Goal: Task Accomplishment & Management: Manage account settings

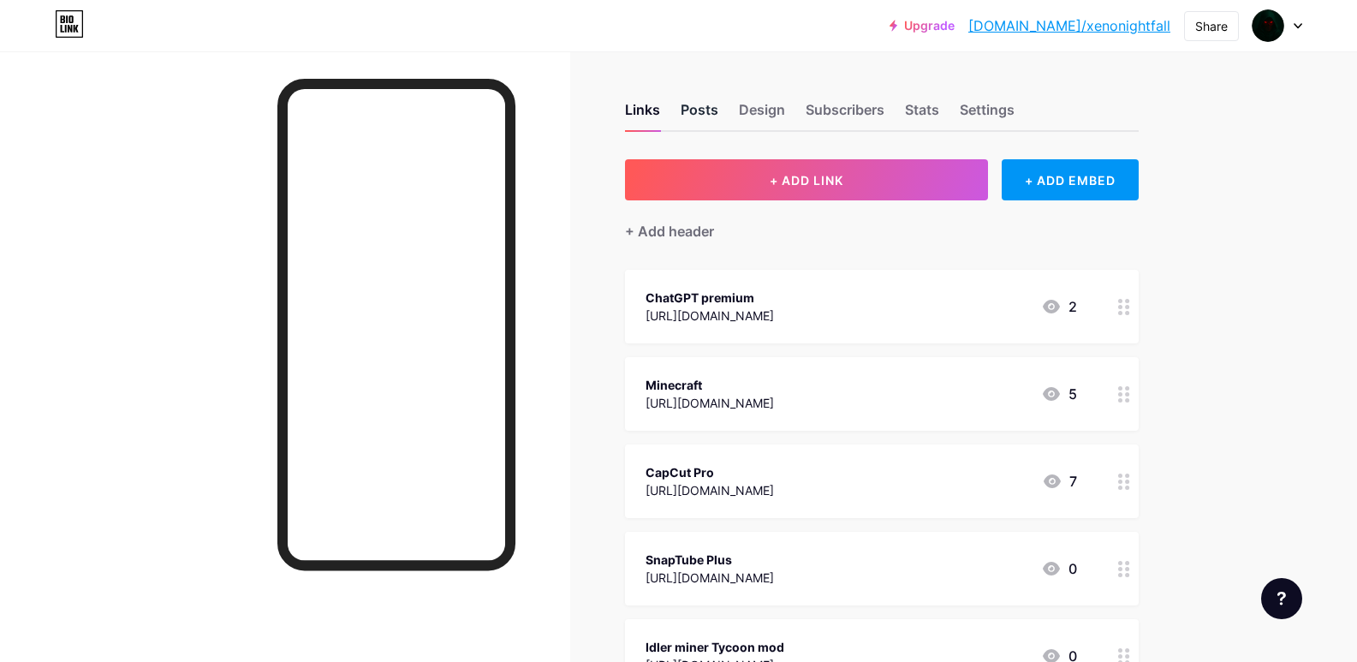
click at [701, 107] on div "Posts" at bounding box center [699, 114] width 38 height 31
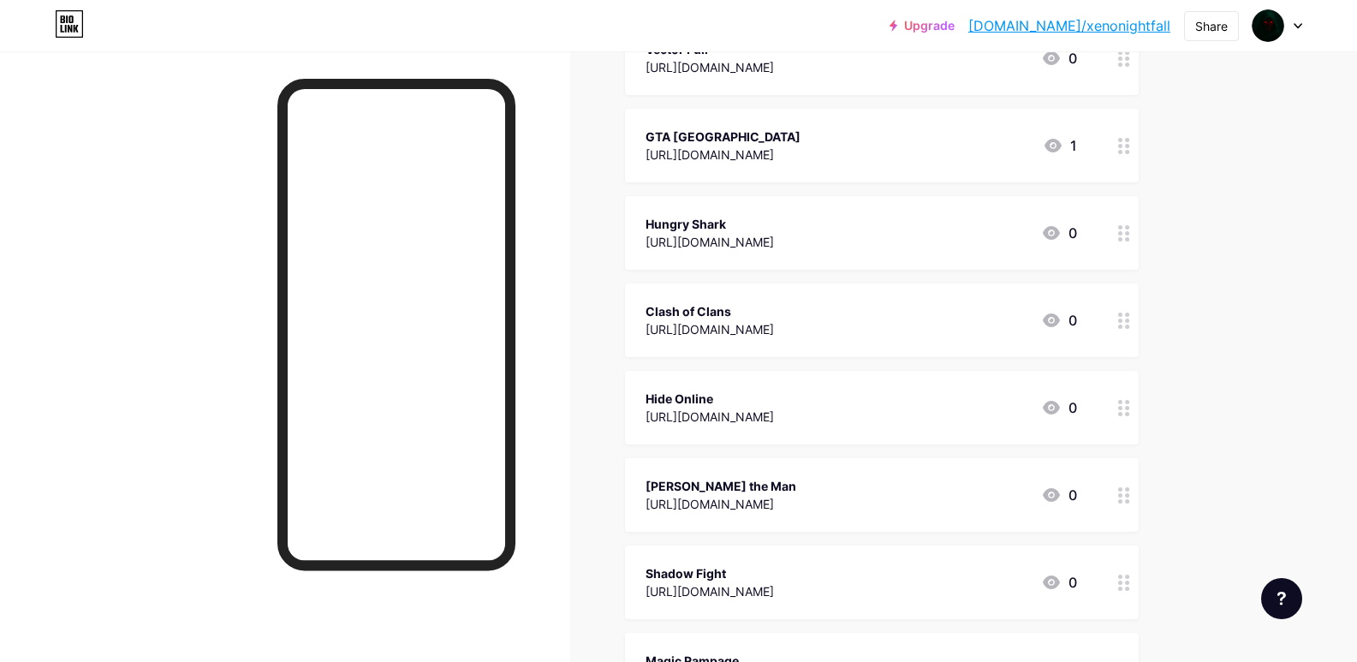
scroll to position [1284, 0]
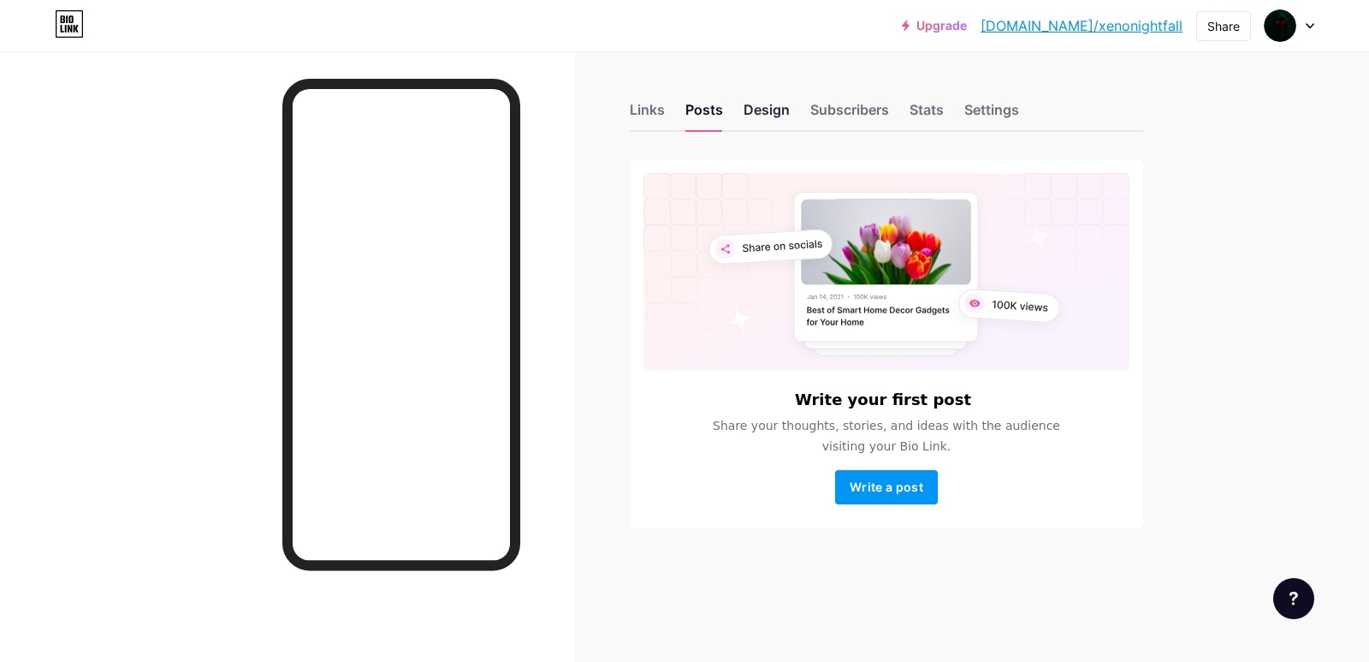
click at [764, 110] on div "Design" at bounding box center [767, 114] width 46 height 31
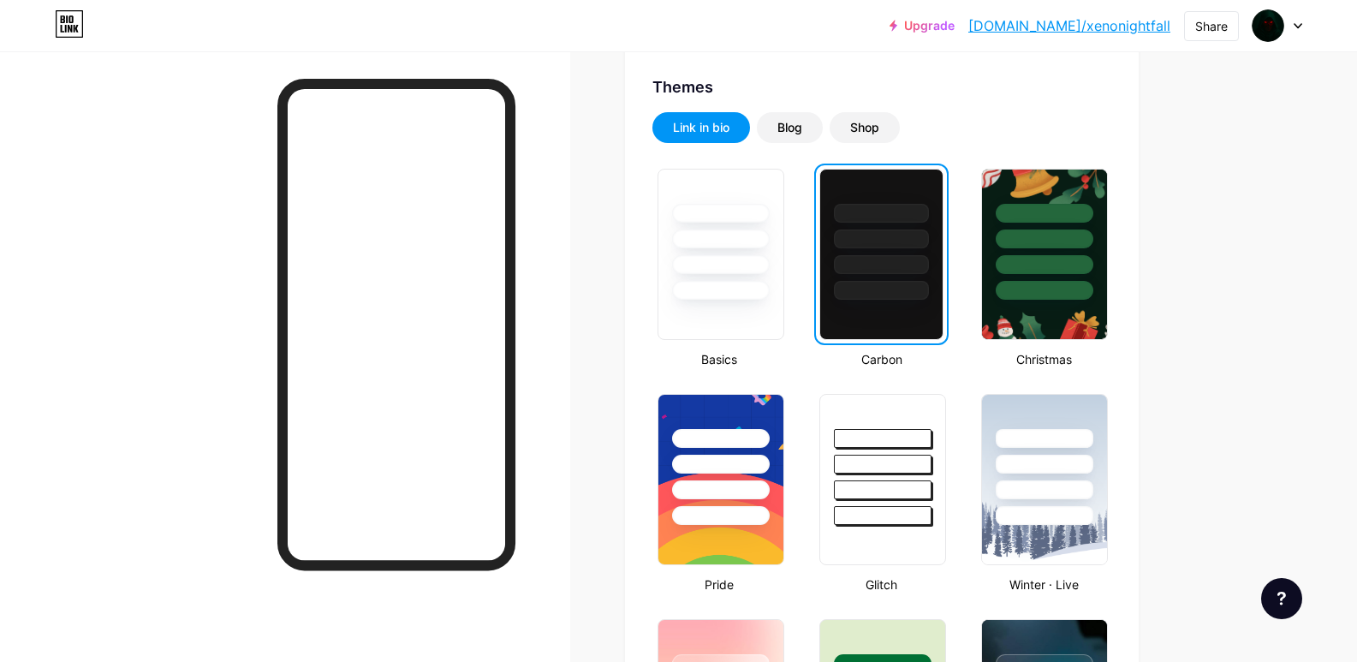
scroll to position [171, 0]
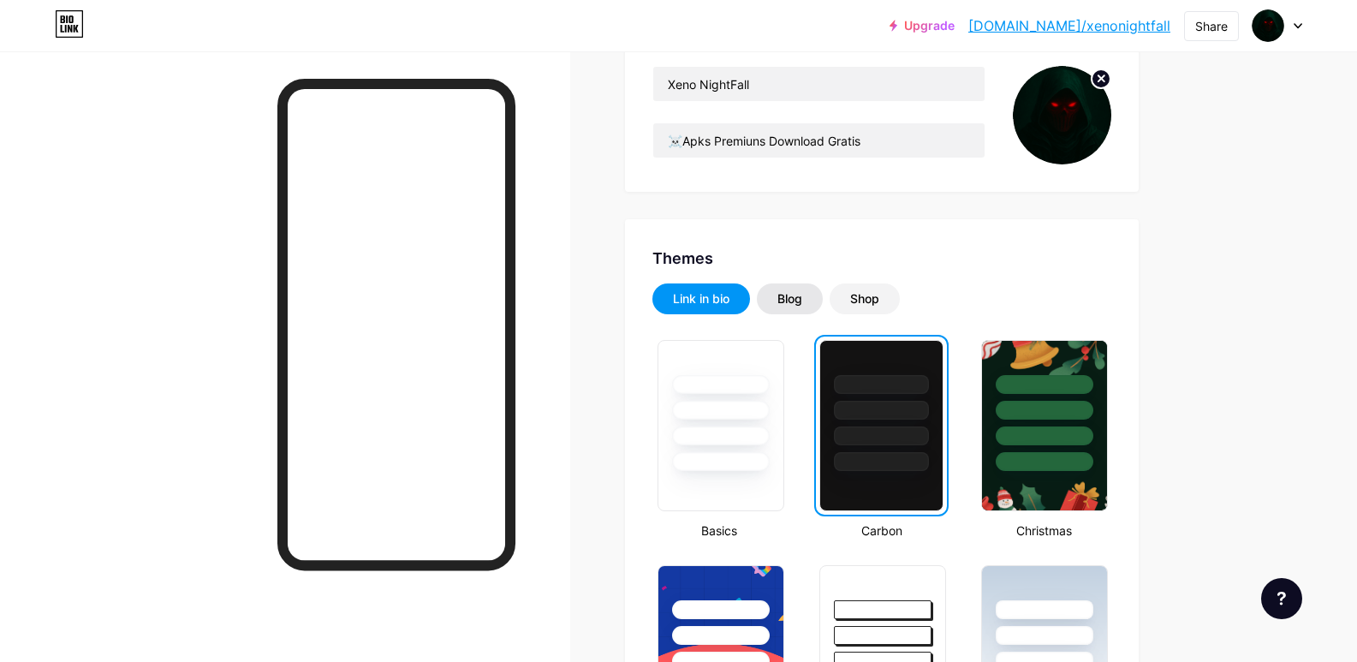
click at [775, 296] on div "Blog" at bounding box center [790, 298] width 66 height 31
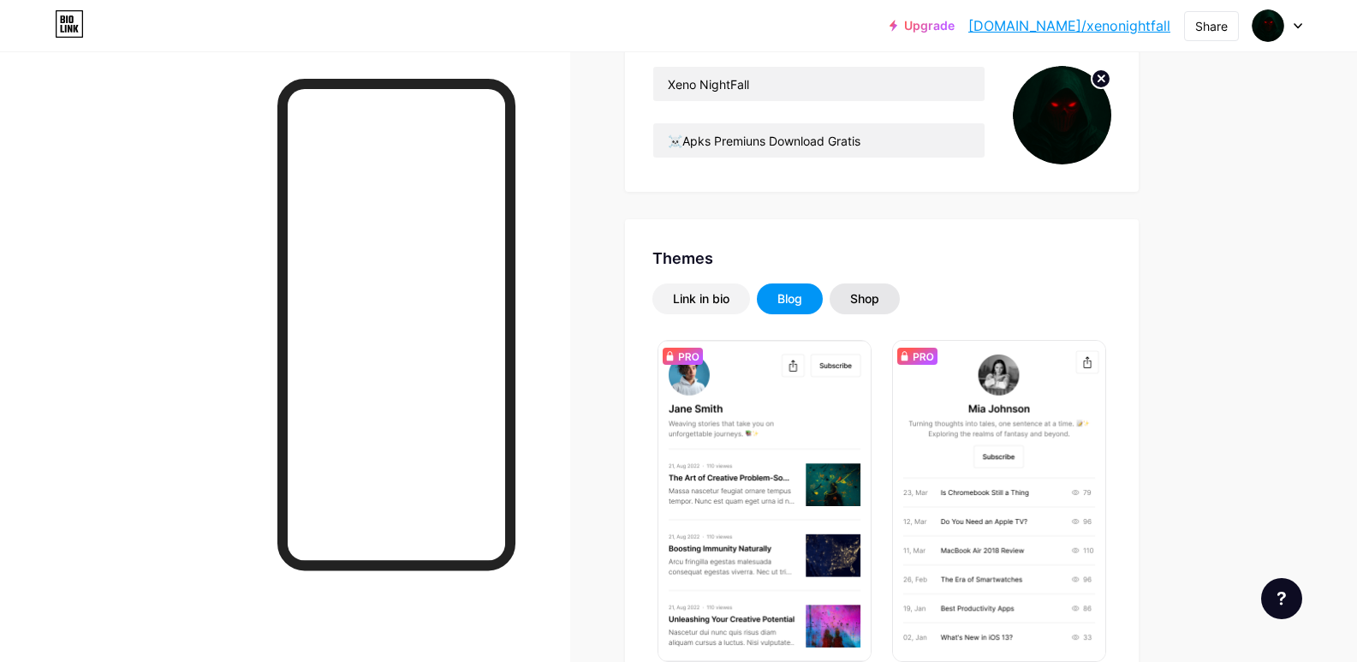
click at [866, 296] on div "Shop" at bounding box center [864, 298] width 29 height 17
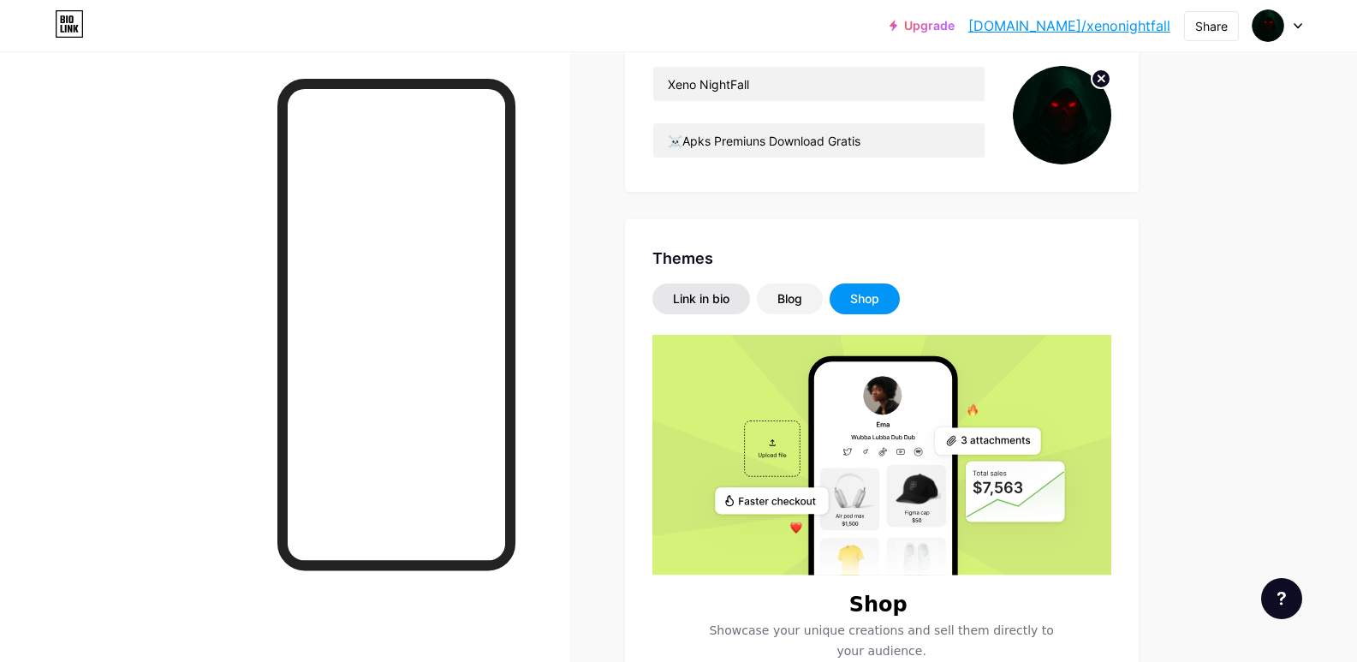
click at [699, 299] on div "Link in bio" at bounding box center [701, 298] width 56 height 17
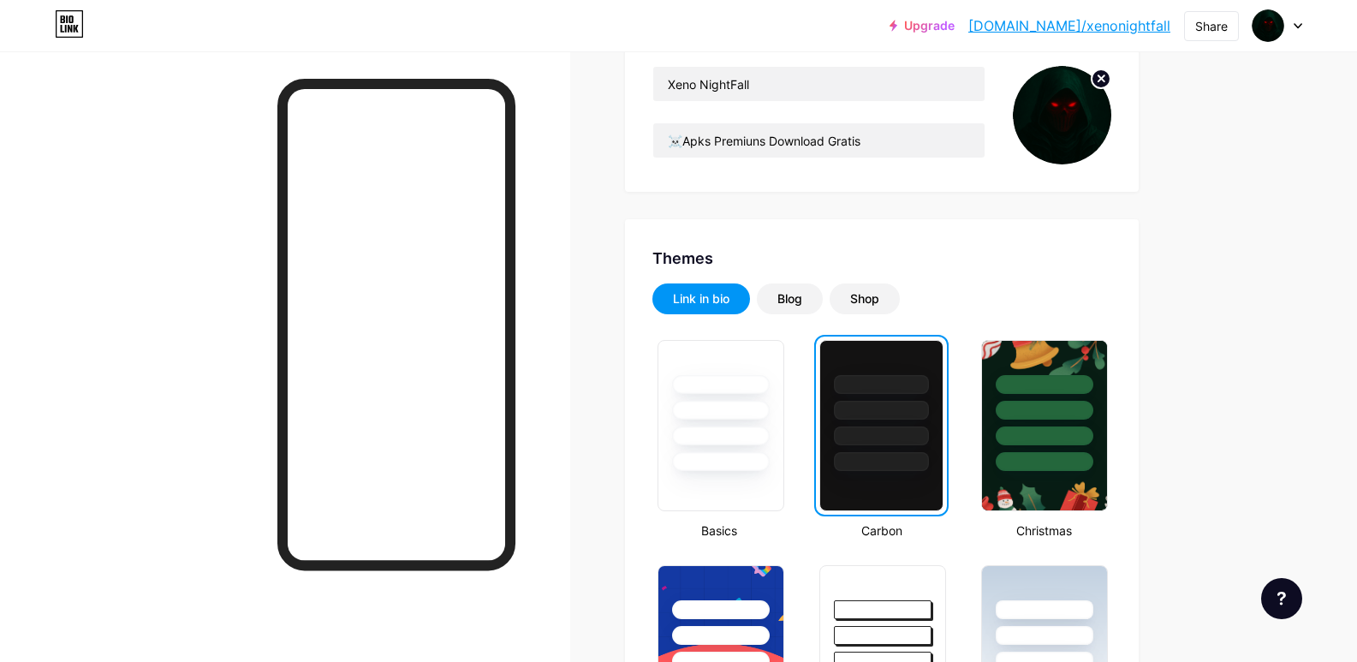
scroll to position [0, 0]
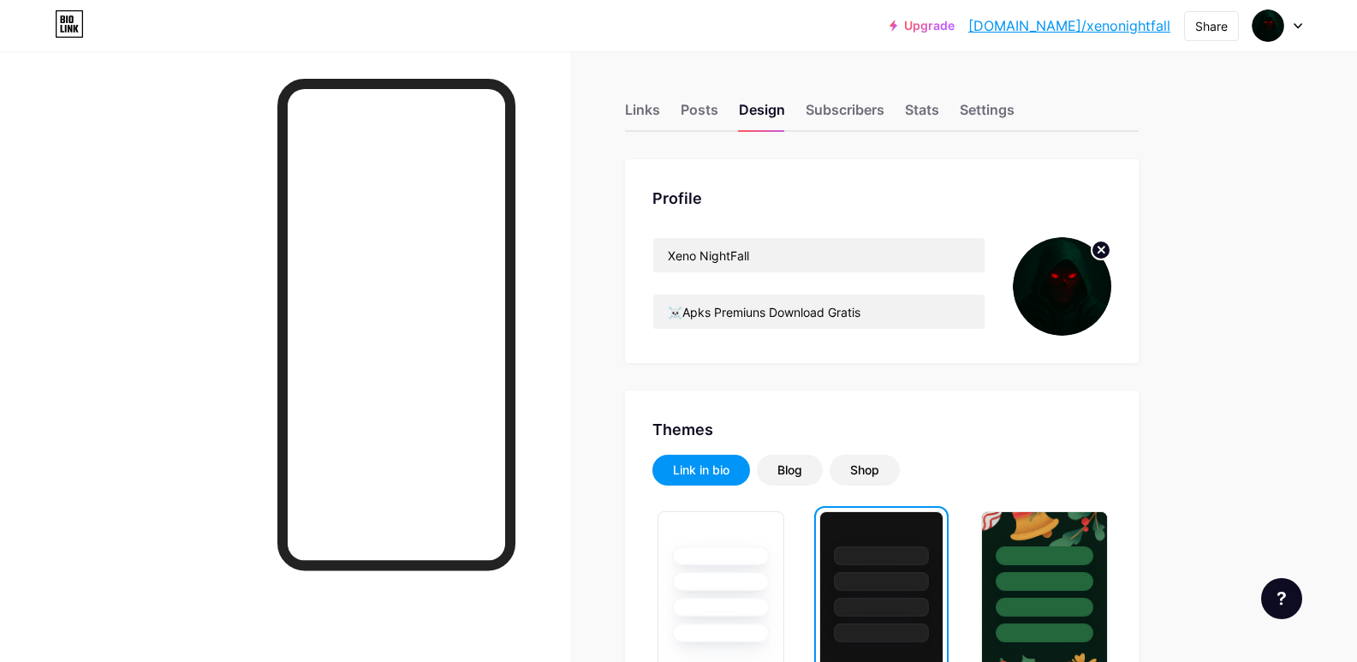
click at [897, 112] on div "Links Posts Design Subscribers Stats Settings" at bounding box center [882, 102] width 514 height 60
click at [884, 112] on div "Subscribers" at bounding box center [844, 114] width 79 height 31
click at [861, 121] on div "Subscribers" at bounding box center [844, 114] width 79 height 31
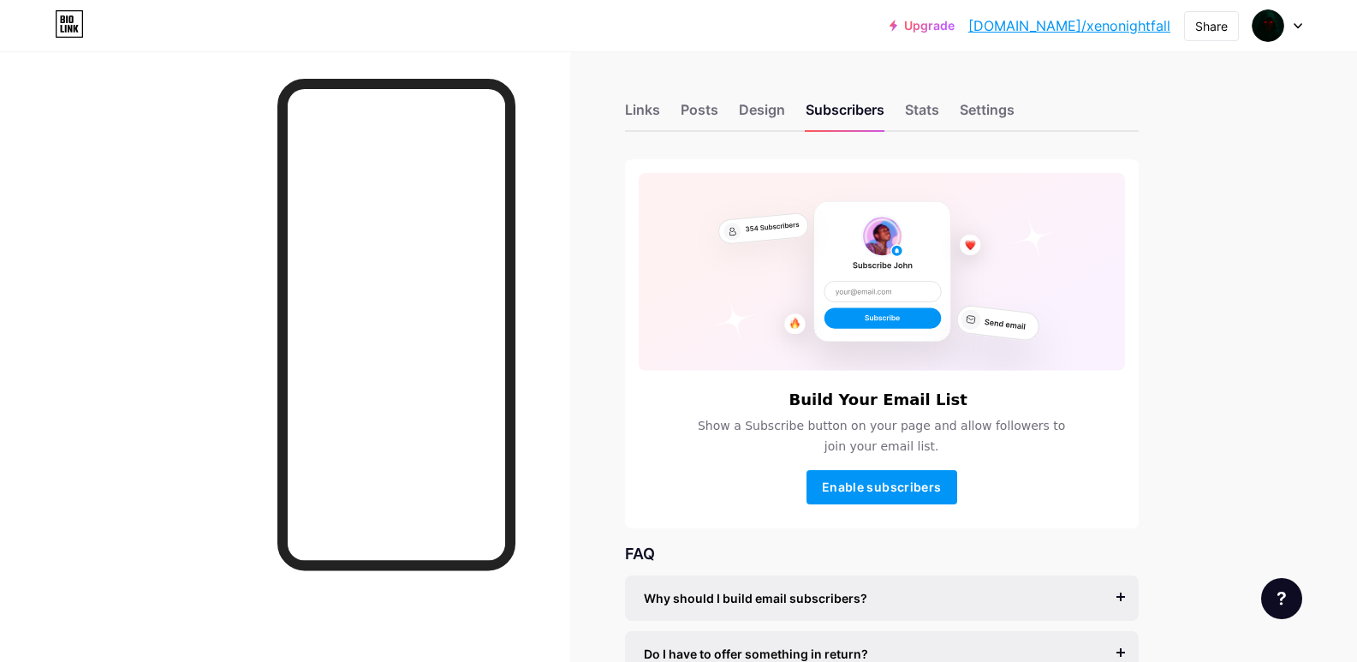
click at [595, 110] on div "Links Posts Design Subscribers Stats Settings Build Your Email List Show a Subs…" at bounding box center [605, 434] width 1210 height 766
click at [621, 110] on div "Links Posts Design Subscribers Stats Settings Build Your Email List Show a Subs…" at bounding box center [605, 434] width 1210 height 766
click at [918, 110] on div "Stats" at bounding box center [922, 114] width 34 height 31
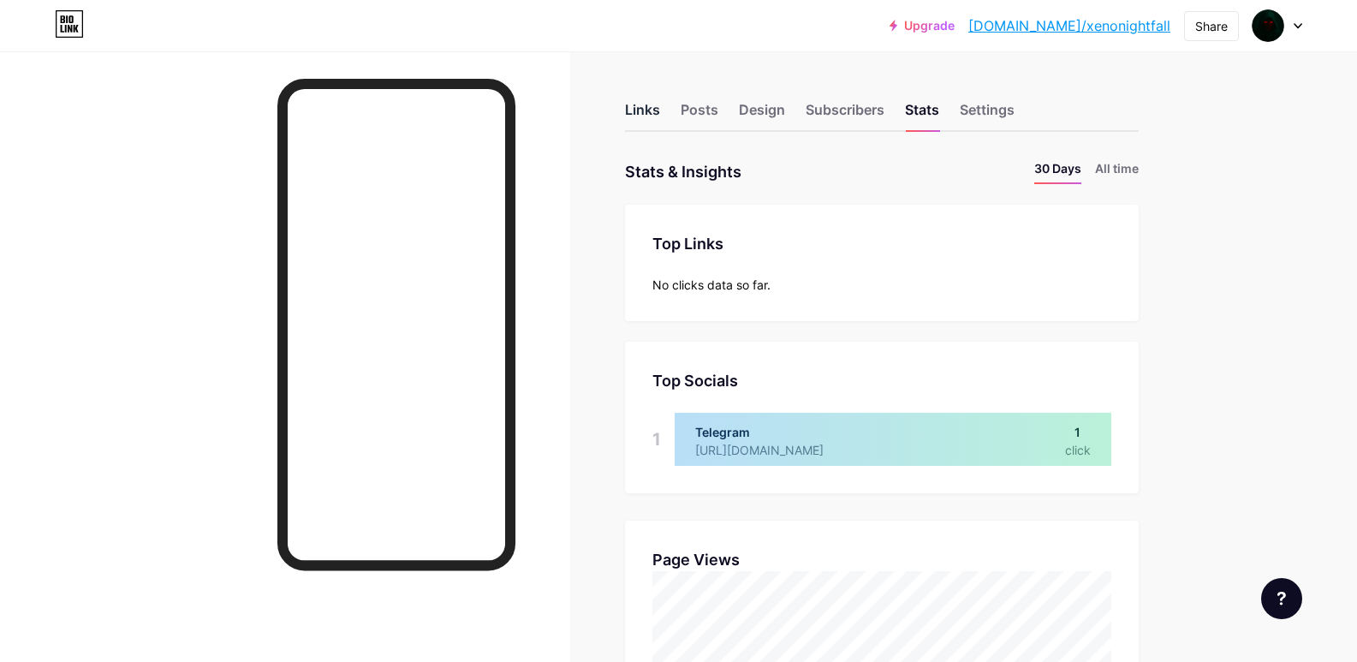
click at [638, 100] on div "Links" at bounding box center [642, 114] width 35 height 31
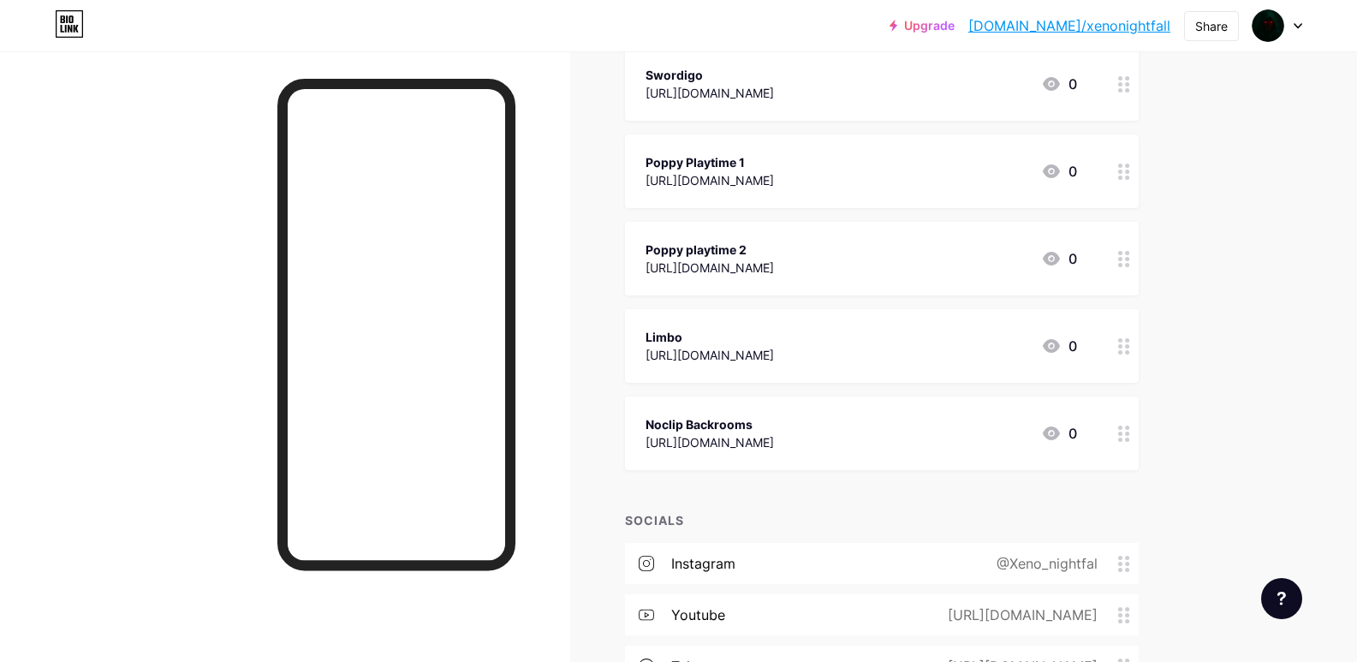
scroll to position [2130, 0]
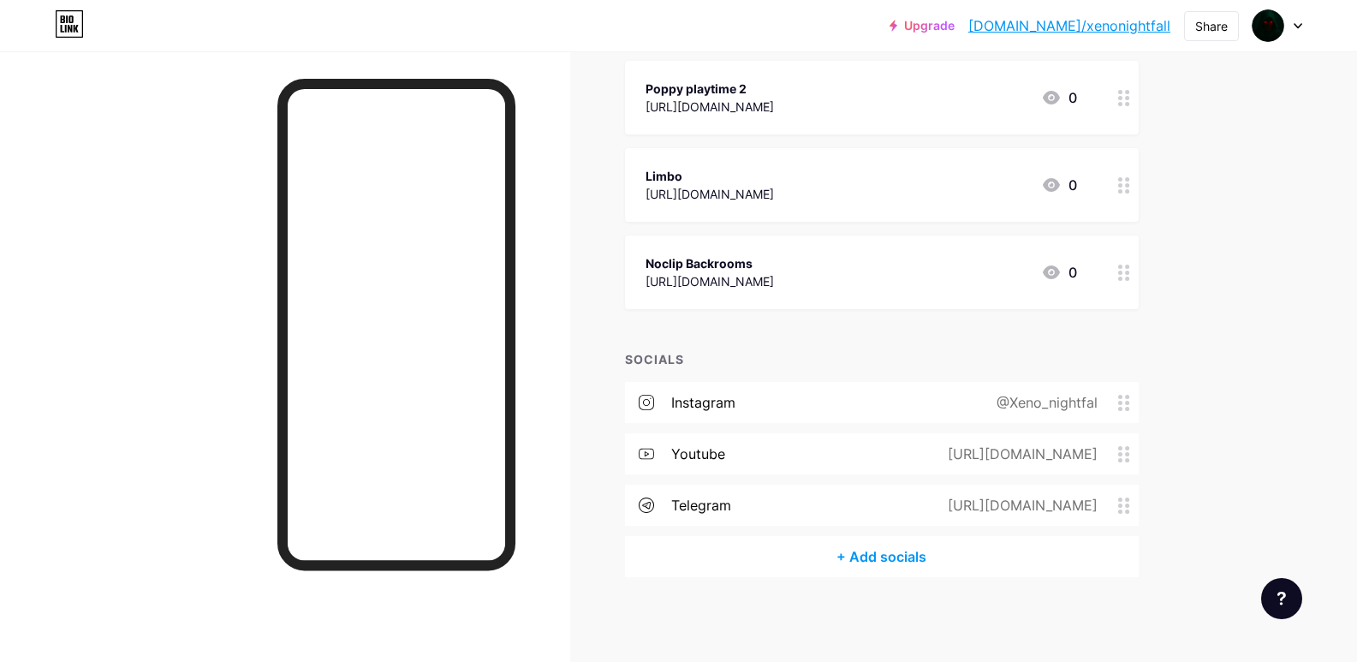
click at [746, 403] on div "instagram @Xeno_nightfal" at bounding box center [882, 402] width 514 height 41
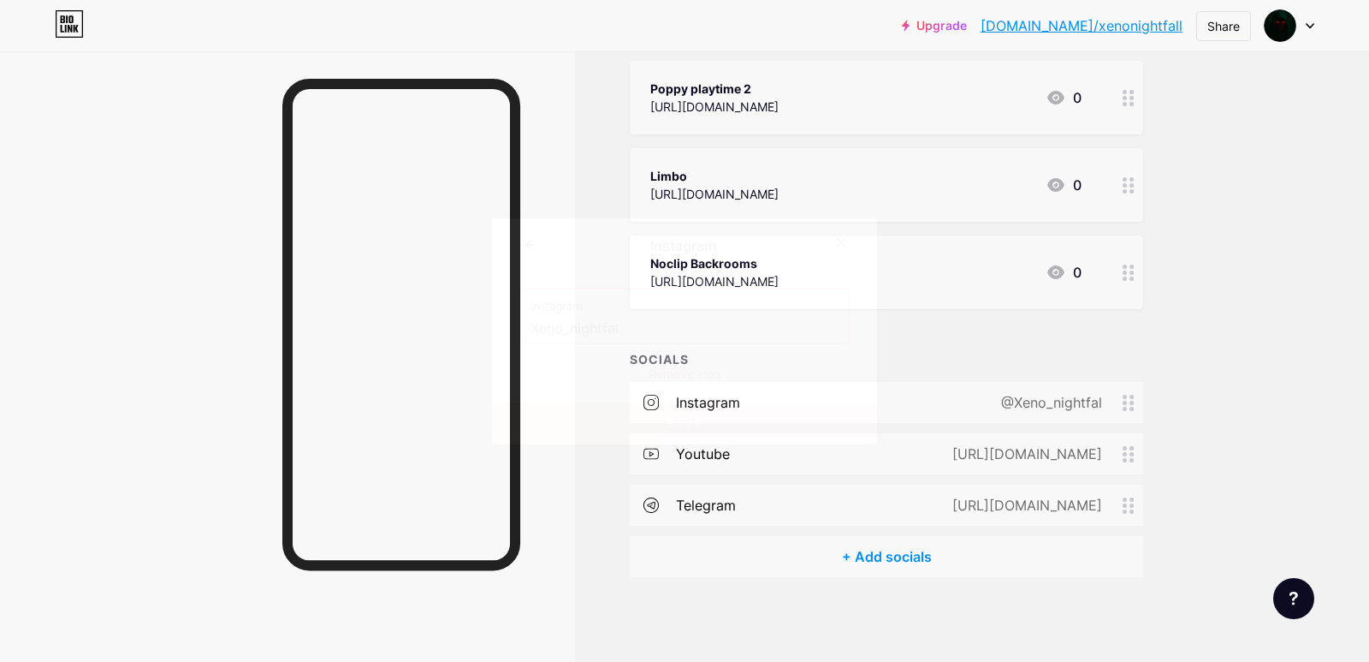
click at [687, 377] on div "Remove icon" at bounding box center [685, 374] width 330 height 18
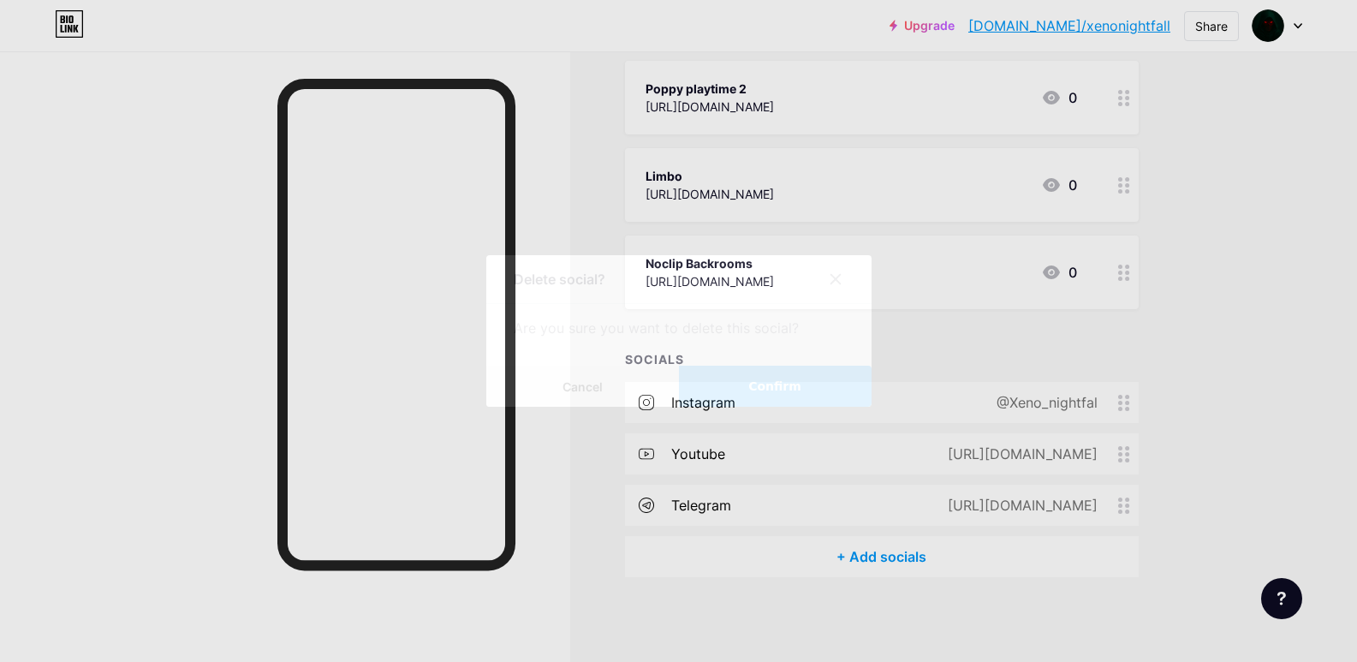
click at [823, 395] on button "Confirm" at bounding box center [775, 385] width 193 height 41
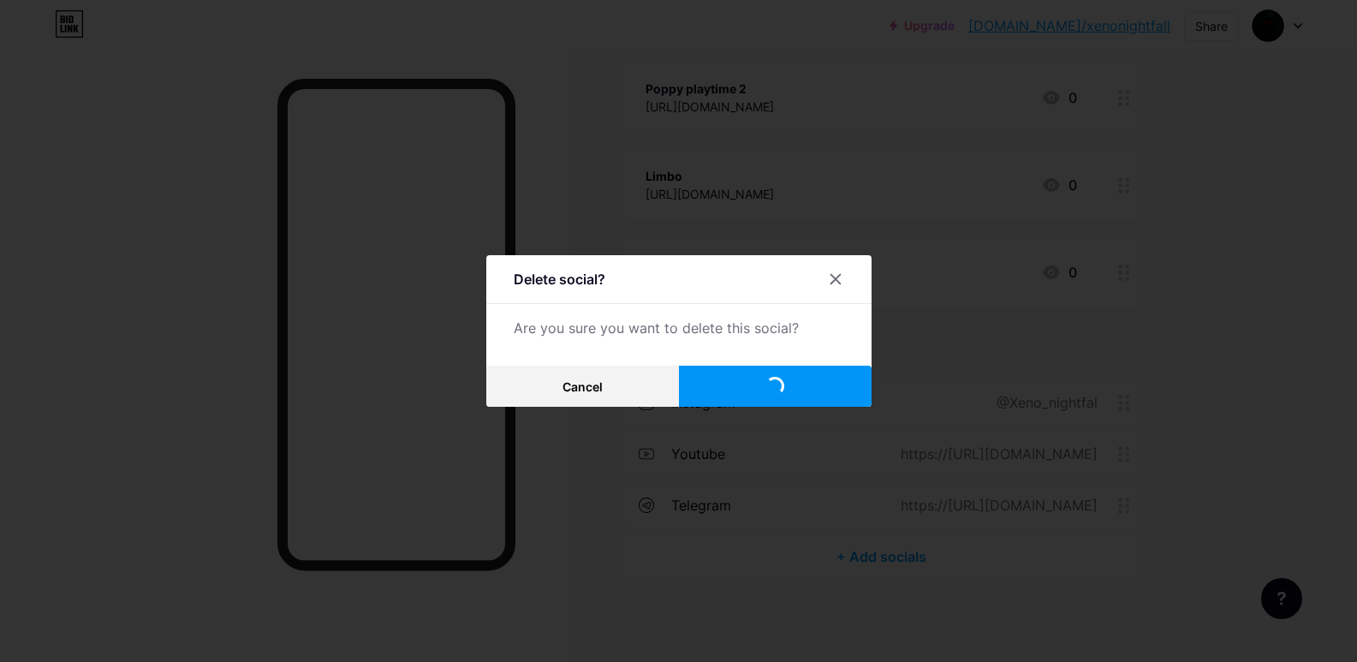
scroll to position [2078, 0]
